Goal: Navigation & Orientation: Find specific page/section

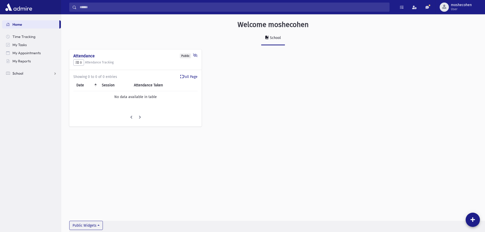
click at [16, 72] on span "School" at bounding box center [17, 73] width 11 height 5
click at [29, 90] on span "Attendance" at bounding box center [24, 89] width 19 height 5
click at [39, 171] on span "Teacher Schedule" at bounding box center [29, 171] width 29 height 5
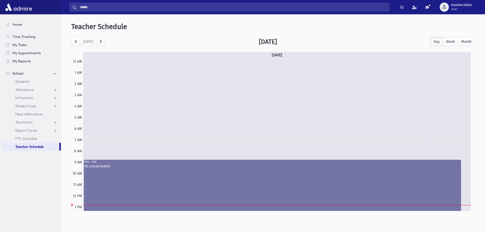
scroll to position [68, 0]
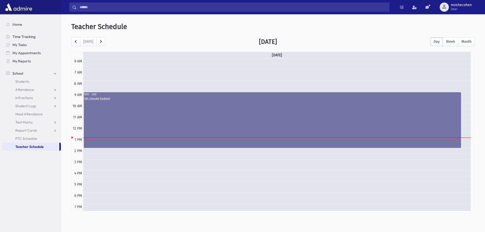
click at [22, 36] on span "Time Tracking" at bounding box center [23, 36] width 23 height 5
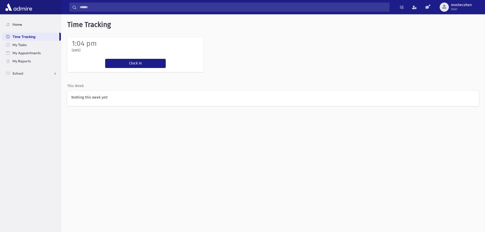
click at [16, 24] on span "Home" at bounding box center [17, 24] width 10 height 5
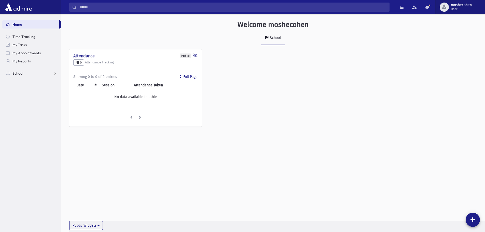
click at [453, 9] on span "User" at bounding box center [461, 9] width 21 height 4
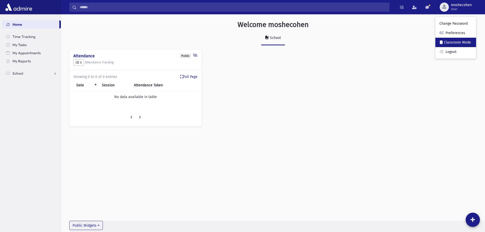
click at [458, 44] on link "Classroom Mode" at bounding box center [456, 42] width 41 height 9
